Goal: Communication & Community: Answer question/provide support

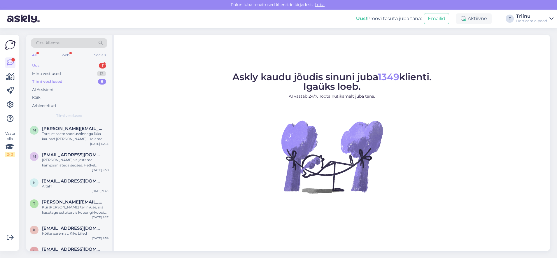
click at [60, 65] on div "Uus 1" at bounding box center [69, 66] width 76 height 8
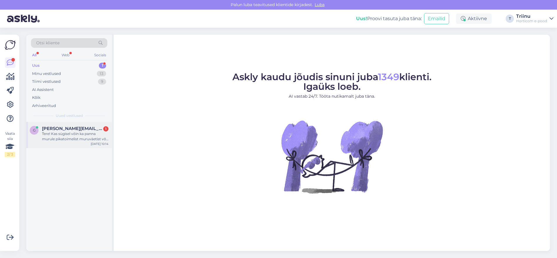
click at [53, 135] on div "Tere! Kas sügisel võin ka panna murule pikatoimelist muruväetist või peab kindl…" at bounding box center [75, 136] width 67 height 11
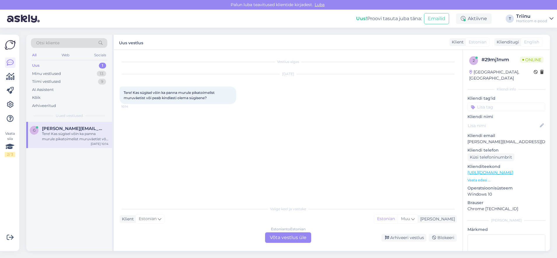
click at [284, 237] on div "Estonian to Estonian Võta vestlus üle" at bounding box center [288, 238] width 46 height 11
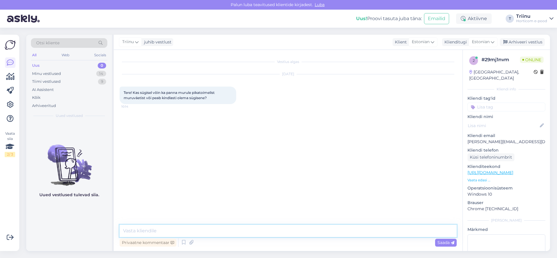
click at [173, 232] on textarea at bounding box center [288, 231] width 337 height 12
type textarea "Tere"
type textarea "Sügisel peab muruväetis olema kindlasti sügisene"
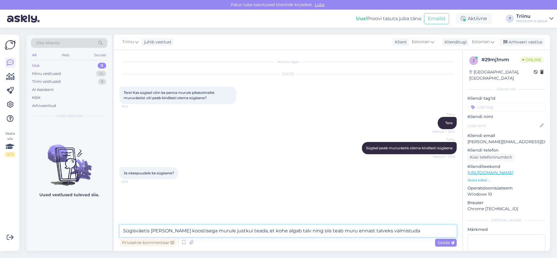
type textarea "Sügisväetis [PERSON_NAME] koostisega murule justkui teada, et kohe algab talv n…"
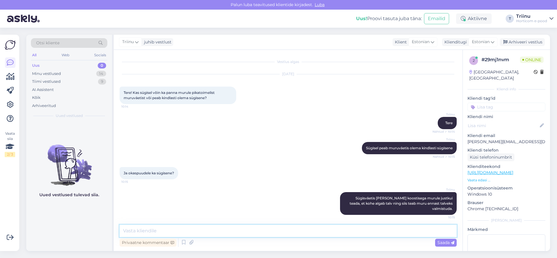
scroll to position [2, 0]
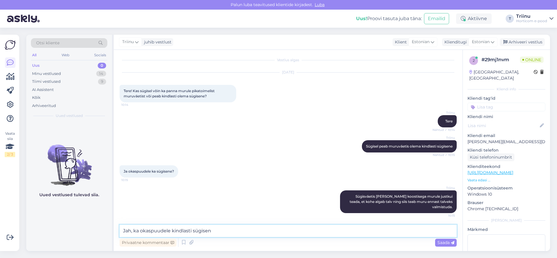
type textarea "Jah, ka okaspuudele kindlasti sügisene"
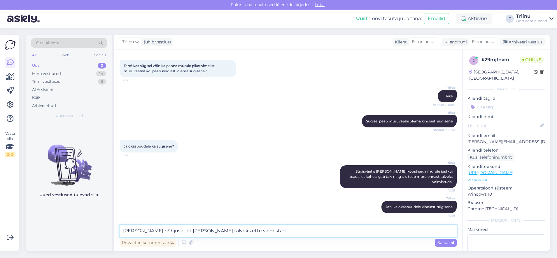
type textarea "[PERSON_NAME] põhjusel, et [PERSON_NAME] talveks ette valmistada"
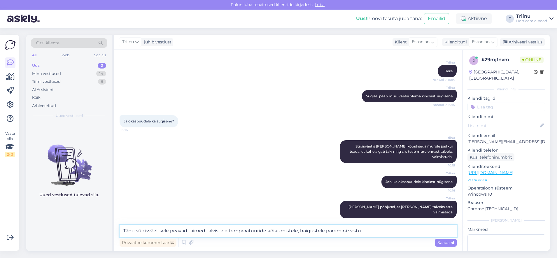
type textarea "Tänu sügisväetisele peavad taimed talvistele temperatuuride kõikumistele, haigu…"
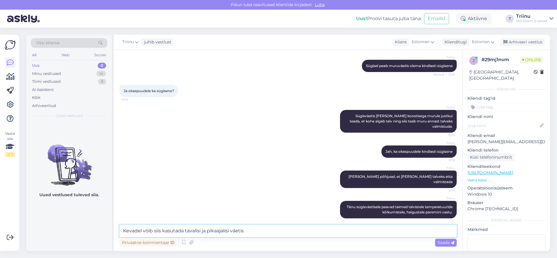
type textarea "Kevadel võib siis kasutada tavalisi ja pikaajalisi väetisi"
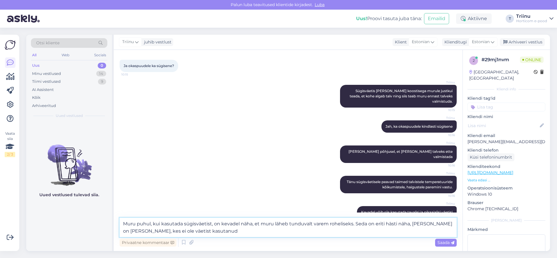
type textarea "Muru puhul, kui kasutada sügisväetist, on kevadel näha, et muru läheb tunduvalt…"
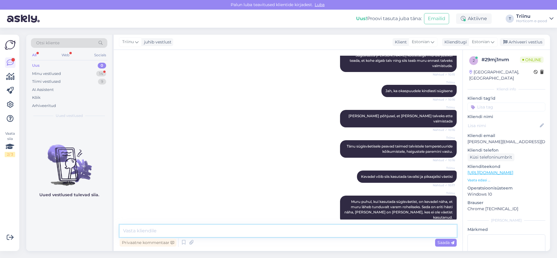
scroll to position [173, 0]
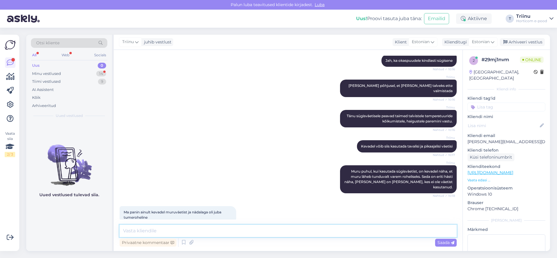
click at [145, 231] on textarea at bounding box center [288, 231] width 337 height 12
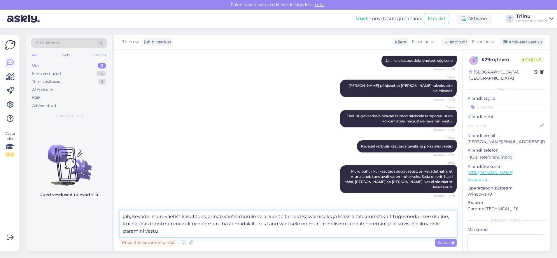
type textarea "jah, kevadel muruväetist kasutades, annab väetis murule vajalikke toitaineid ka…"
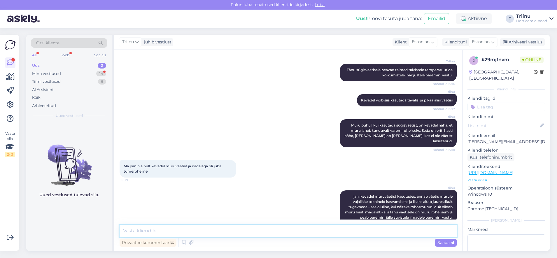
scroll to position [245, 0]
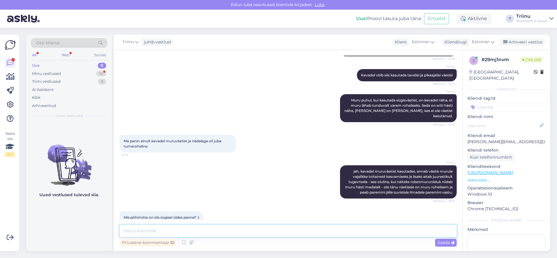
click at [163, 229] on textarea at bounding box center [288, 231] width 337 height 12
type textarea "E"
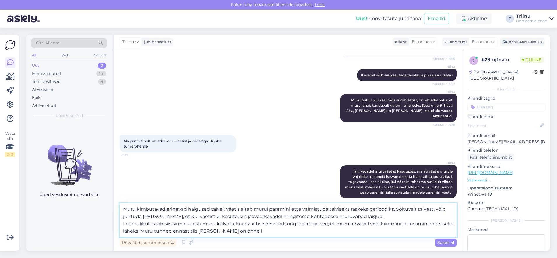
type textarea "Muru kimbutavad erinevad haigused talvel. Väetis aitab murul paremini ette valm…"
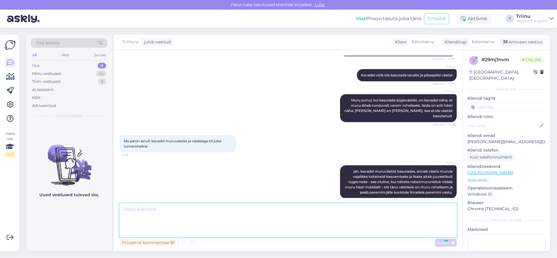
scroll to position [312, 0]
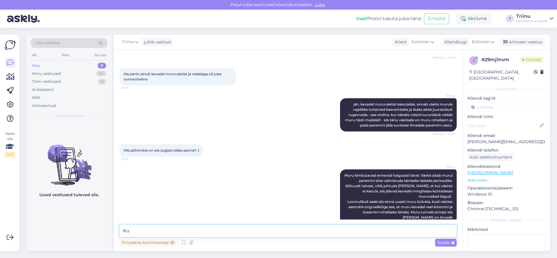
type textarea "K"
type textarea "Mitu ruutmeetrit muru on?"
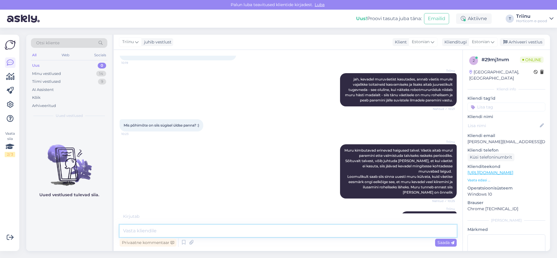
scroll to position [362, 0]
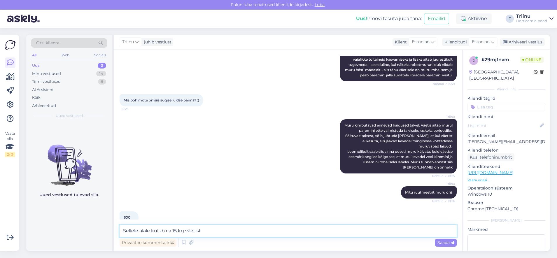
type textarea "Sellele alale kulub ca 15 kg väetist."
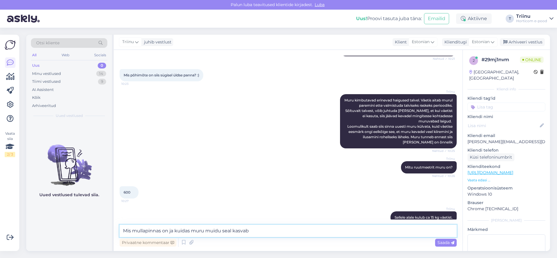
type textarea "Mis mullapinnas on ja kuidas muru muidu seal kasvab?"
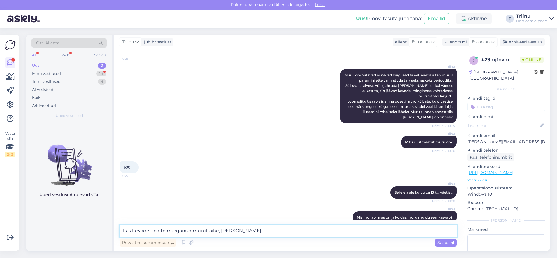
scroll to position [437, 0]
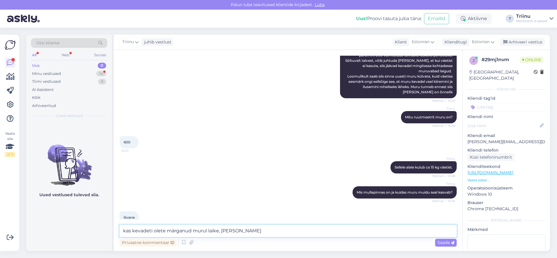
click at [131, 231] on textarea "kas kevadeti olete märganud murul laike, [PERSON_NAME]" at bounding box center [288, 231] width 337 height 12
click at [296, 231] on textarea "kas eelnevatel aastatel kevadeti olete märganud murul laike, [PERSON_NAME]" at bounding box center [288, 231] width 337 height 12
click at [126, 231] on textarea "kas eelnevatel aastatel kevadeti olete märganud murul laike, [PERSON_NAME] [PER…" at bounding box center [288, 231] width 337 height 12
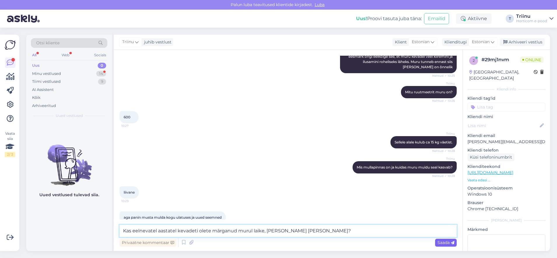
type textarea "Kas eelnevatel aastatel kevadeti olete märganud murul laike, [PERSON_NAME] [PER…"
click at [449, 242] on span "Saada" at bounding box center [446, 242] width 17 height 5
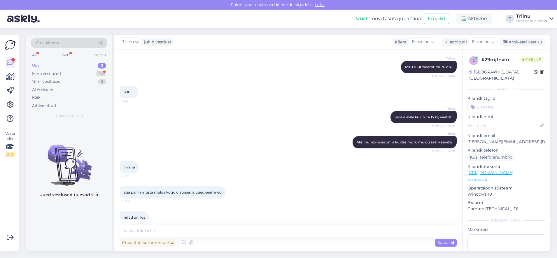
scroll to position [518, 0]
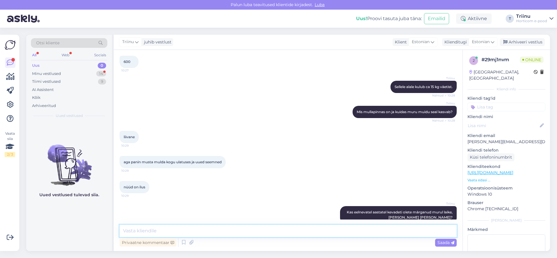
click at [142, 231] on textarea at bounding box center [288, 231] width 337 height 12
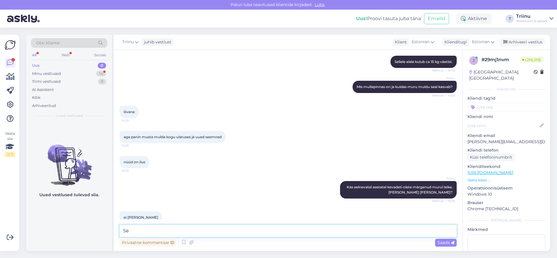
type textarea "S"
type textarea "Liivane pinnas on muru kasvatamisel [PERSON_NAME] keeruline, kuid, kui on juba …"
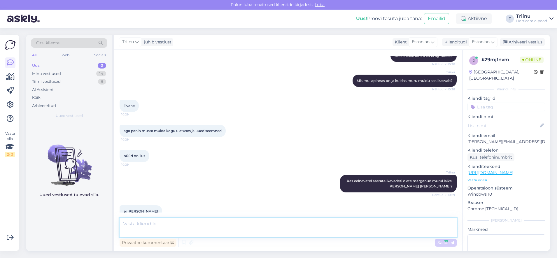
scroll to position [573, 0]
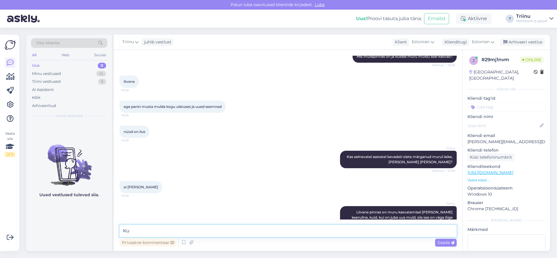
type textarea "K"
type textarea "Kui valida, kas panna kevadel või sügisel väetist, siis pigem on olulisem kevad…"
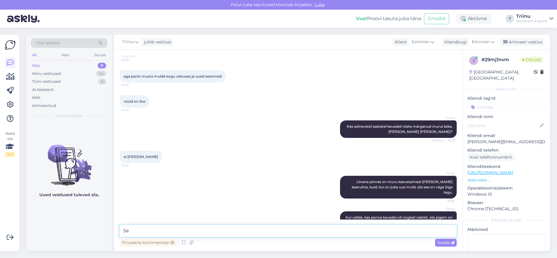
type textarea "S"
type textarea "A"
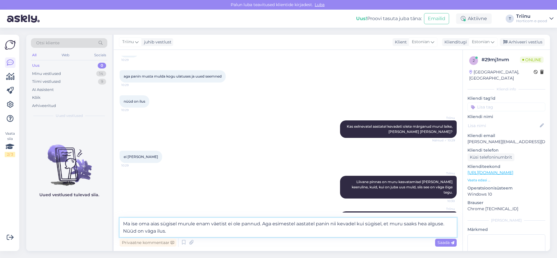
click at [331, 224] on textarea "Ma ise oma aias sügisel murule enam väetist ei ole pannud. Aga esimestel aastat…" at bounding box center [288, 227] width 337 height 19
click at [123, 231] on textarea "Ma ise oma aias sügisel murule enam väetist ei ole pannud. Aga esimestel aastat…" at bounding box center [288, 227] width 337 height 19
click at [186, 230] on textarea "Ma ise oma aias sügisel murule enam väetist ei ole pannud. Aga esimestel aastat…" at bounding box center [288, 227] width 337 height 19
click at [261, 223] on textarea "Ma ise oma aias sügisel murule enam väetist ei ole pannud. Aga esimestel aastat…" at bounding box center [288, 227] width 337 height 19
click at [324, 224] on textarea "Ma ise oma aias sügisel murule enam väetist ei ole pannud ([PERSON_NAME] ainult…" at bounding box center [288, 227] width 337 height 19
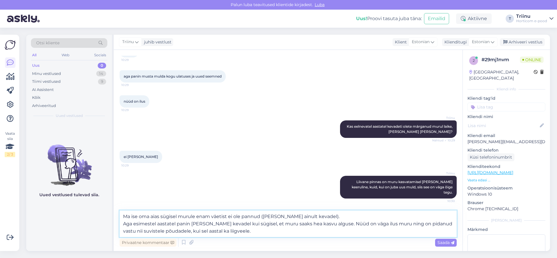
click at [330, 224] on textarea "Ma ise oma aias sügisel murule enam väetist ei ole pannud ([PERSON_NAME] ainult…" at bounding box center [288, 224] width 337 height 27
click at [436, 222] on textarea "Ma ise oma aias sügisel murule enam väetist ei ole pannud ([PERSON_NAME] ainult…" at bounding box center [288, 224] width 337 height 27
click at [351, 231] on textarea "Ma ise oma aias sügisel murule enam väetist ei ole pannud ([PERSON_NAME] ainult…" at bounding box center [288, 224] width 337 height 27
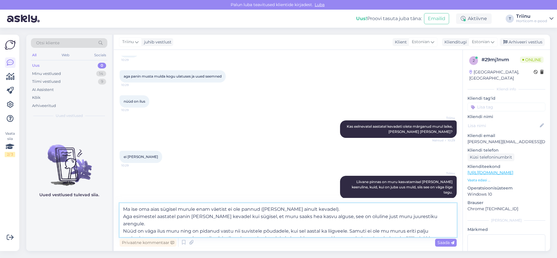
click at [174, 230] on textarea "Ma ise oma aias sügisel murule enam väetist ei ole pannud ([PERSON_NAME] ainult…" at bounding box center [288, 220] width 337 height 34
click at [164, 230] on textarea "Ma ise oma aias sügisel murule enam väetist ei ole pannud ([PERSON_NAME] ainult…" at bounding box center [288, 220] width 337 height 34
type textarea "Ma ise oma aias sügisel murule enam väetist ei ole pannud ([PERSON_NAME] ainult…"
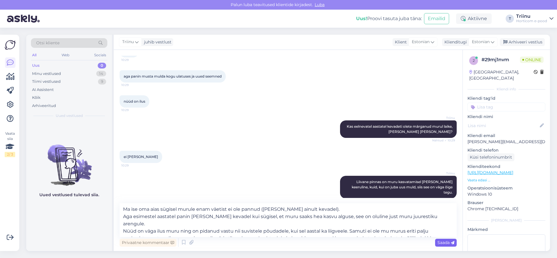
click at [441, 243] on span "Saada" at bounding box center [446, 242] width 17 height 5
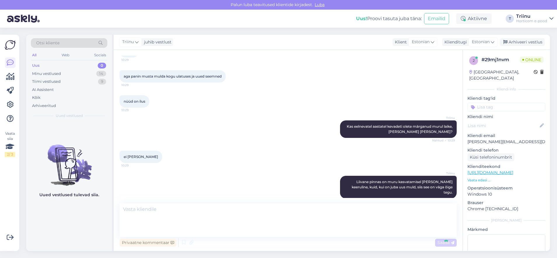
scroll to position [676, 0]
